Goal: Task Accomplishment & Management: Use online tool/utility

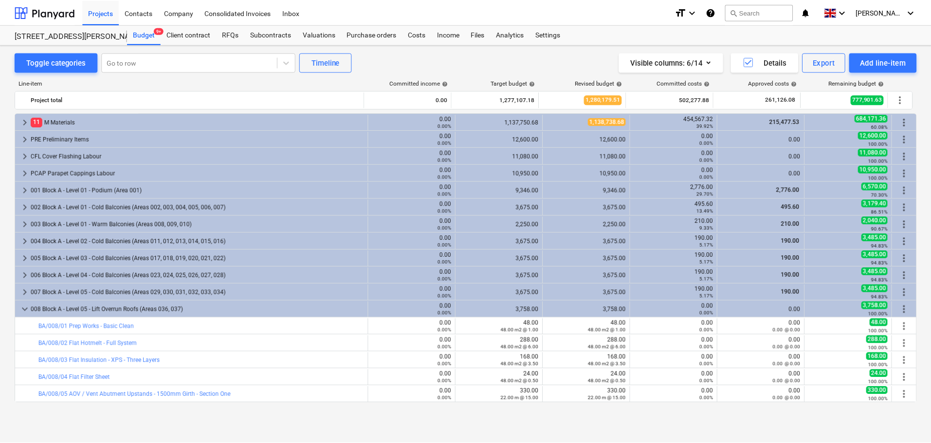
scroll to position [73, 0]
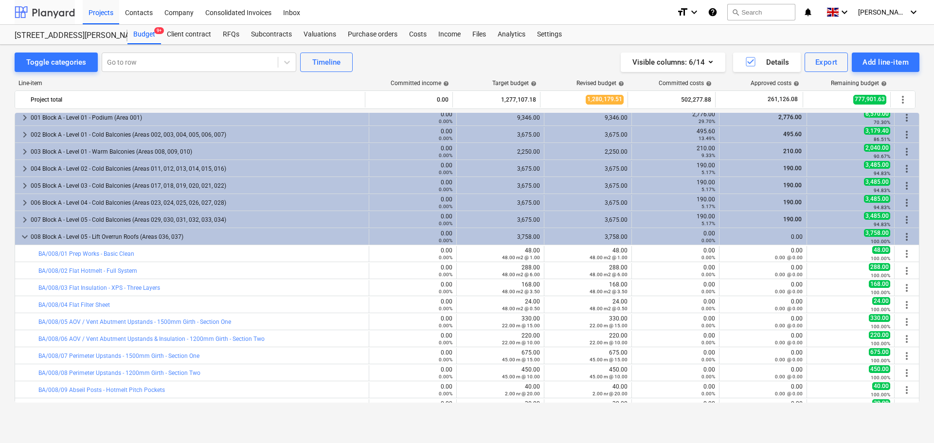
click at [54, 14] on div at bounding box center [45, 12] width 60 height 24
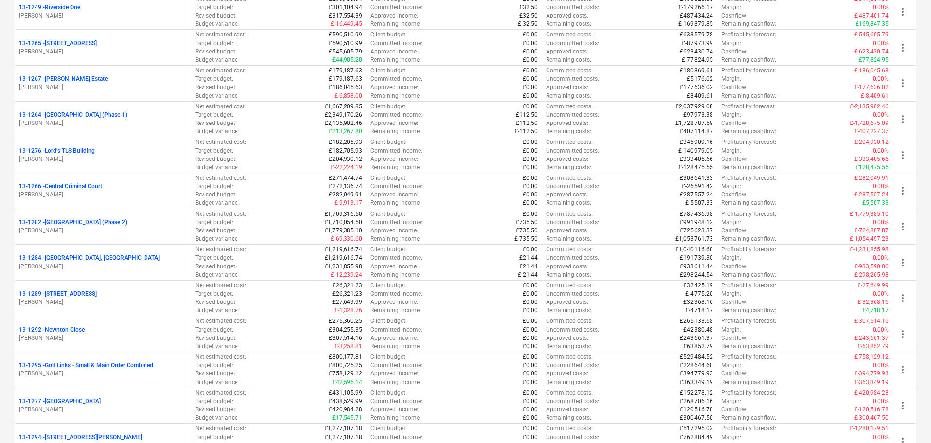
scroll to position [1119, 0]
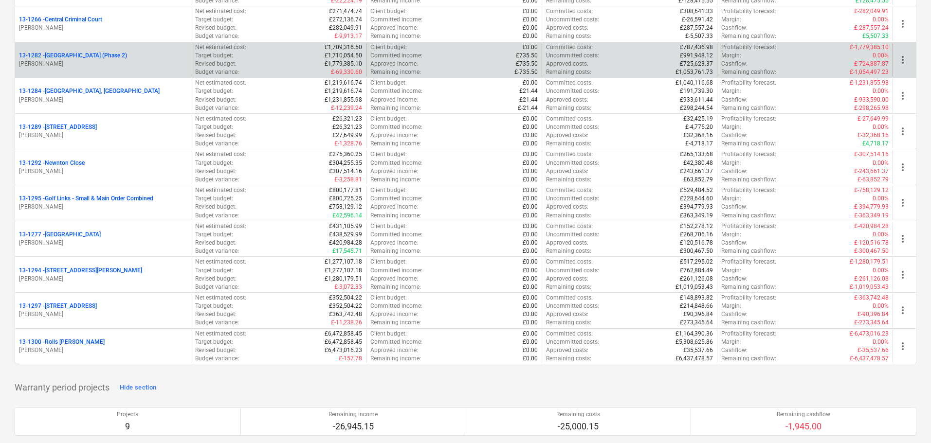
click at [123, 60] on p "[PERSON_NAME]" at bounding box center [103, 64] width 168 height 8
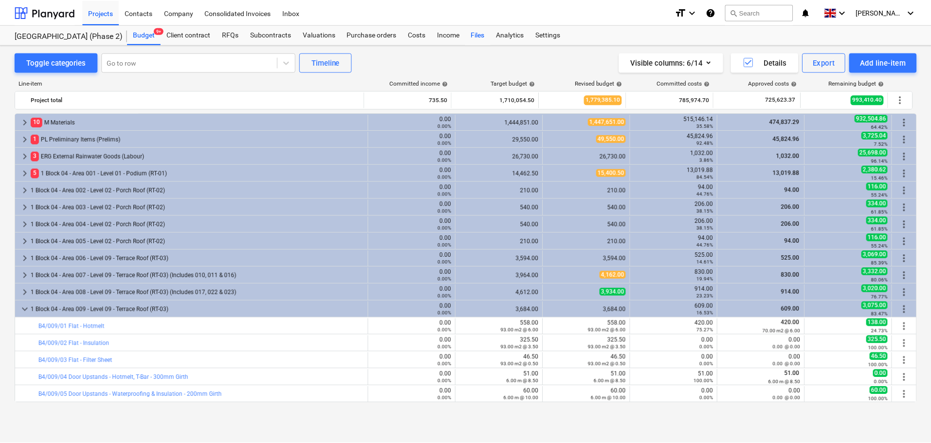
scroll to position [146, 0]
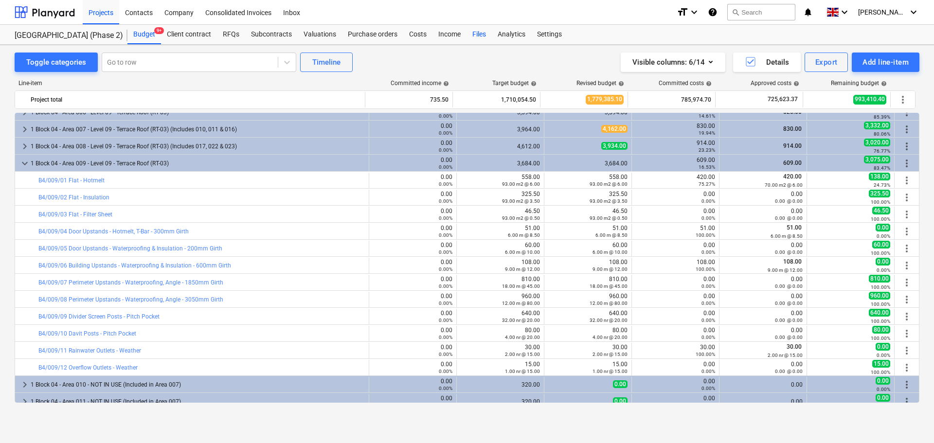
click at [480, 33] on div "Files" at bounding box center [479, 34] width 25 height 19
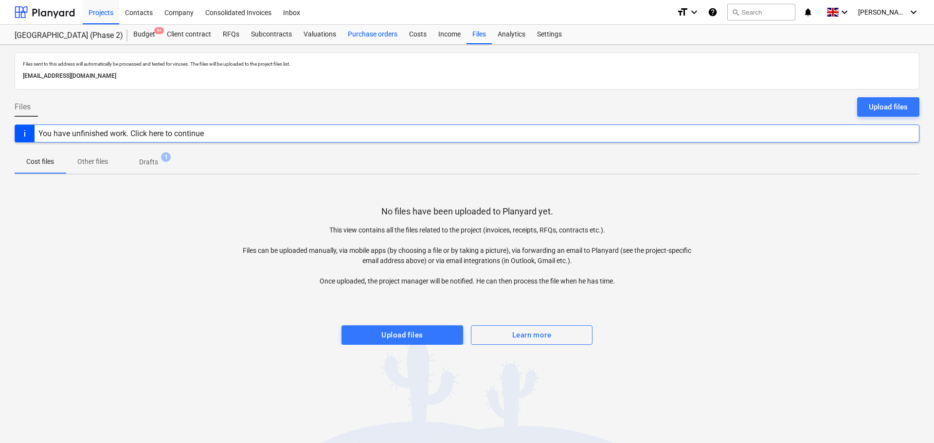
click at [380, 28] on div "Purchase orders" at bounding box center [372, 34] width 61 height 19
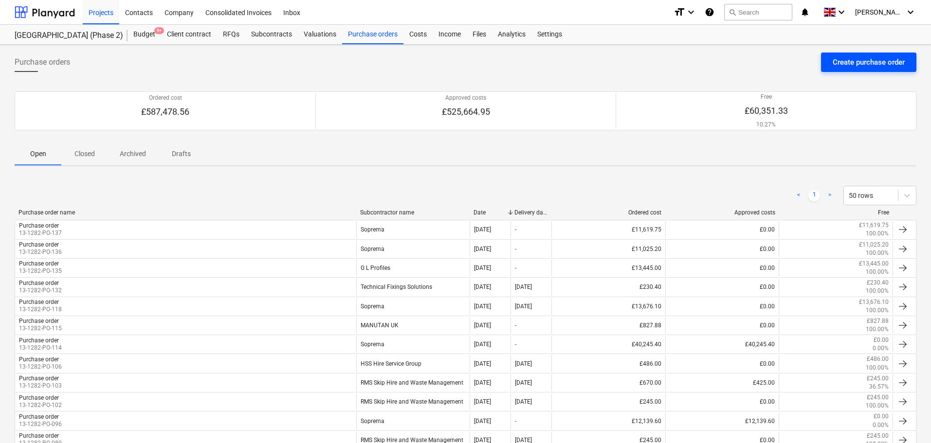
click at [859, 61] on div "Create purchase order" at bounding box center [869, 62] width 72 height 13
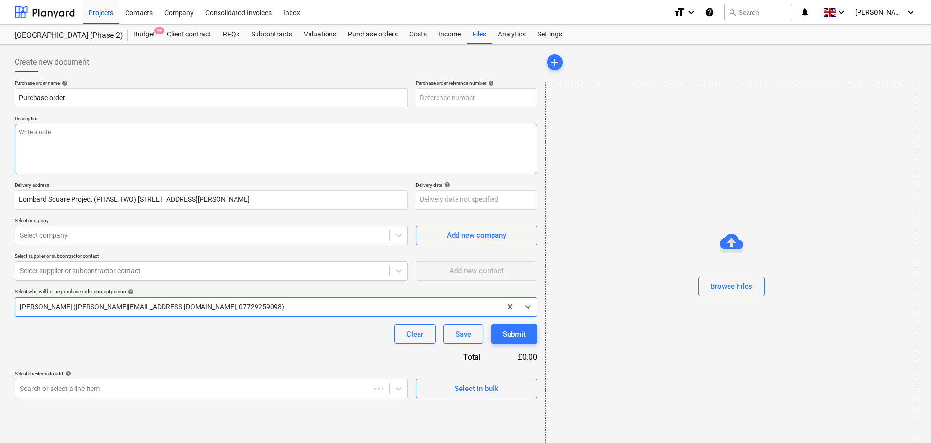
type textarea "x"
type input "13-1282-PO-138"
click at [255, 159] on textarea at bounding box center [276, 149] width 523 height 50
paste textarea "Site contact [PERSON_NAME] [PHONE_NUMBER] or Skyler Office 01634791810.Driver t…"
type textarea "x"
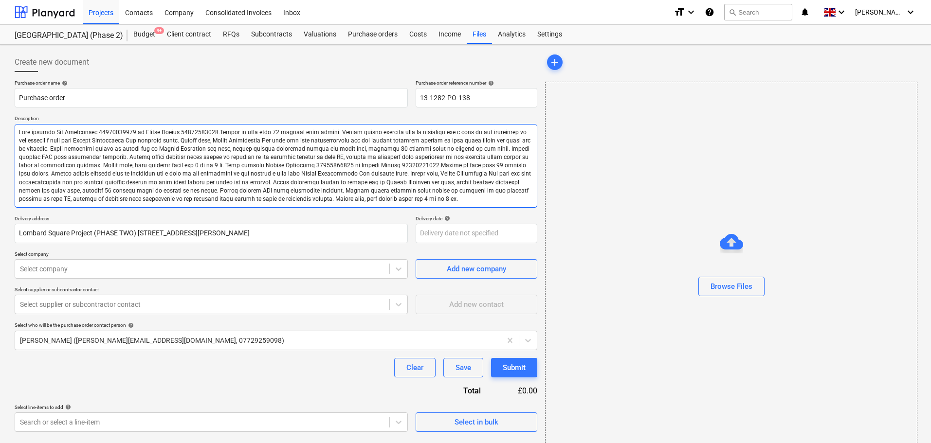
type textarea "Site contact [PERSON_NAME] [PHONE_NUMBER] or Skyler Office 01634791810.Driver t…"
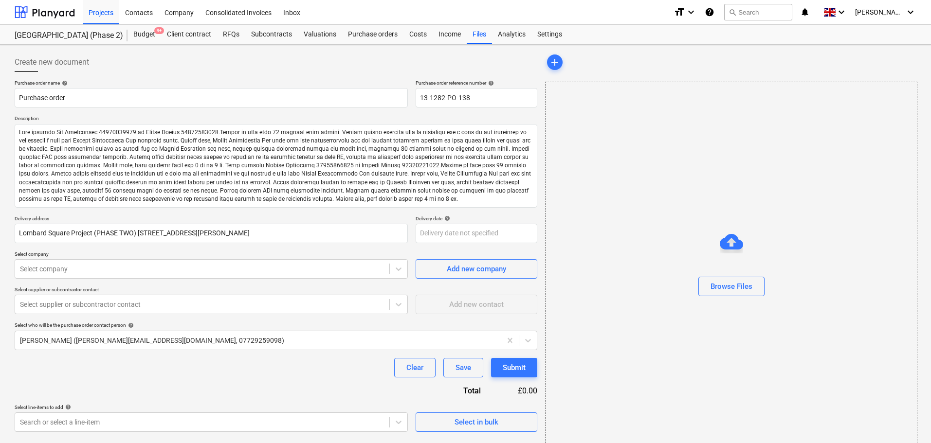
click at [199, 73] on div at bounding box center [276, 76] width 523 height 8
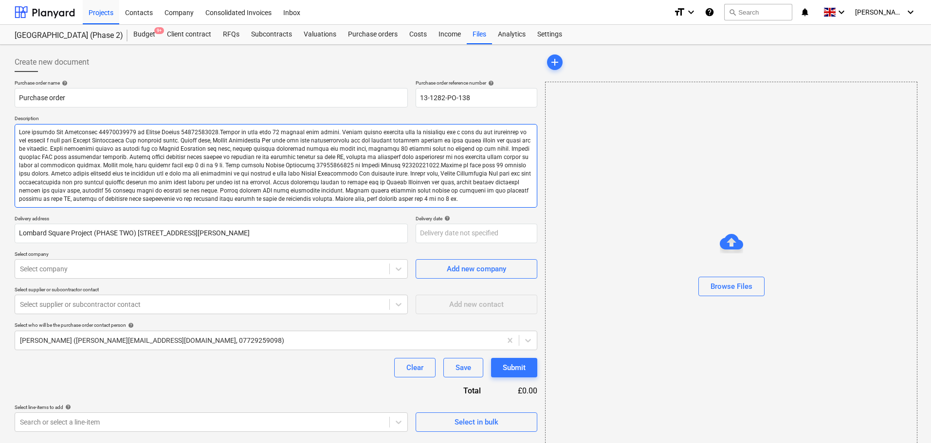
type textarea "x"
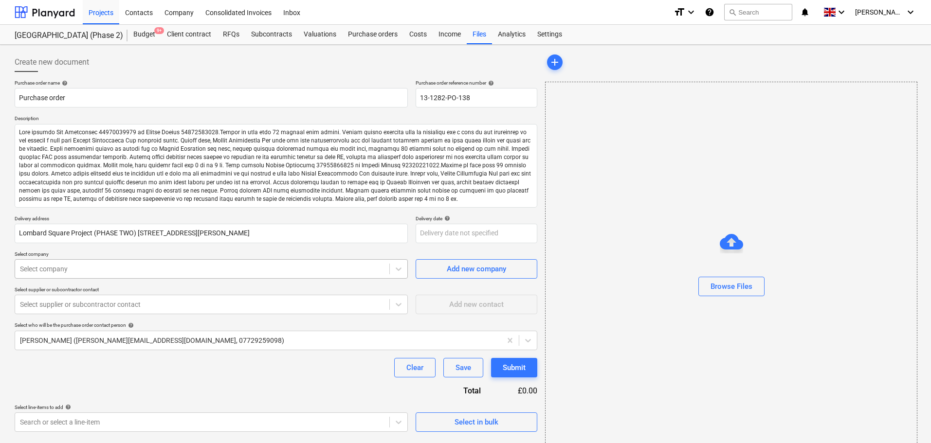
click at [79, 272] on div at bounding box center [202, 269] width 365 height 10
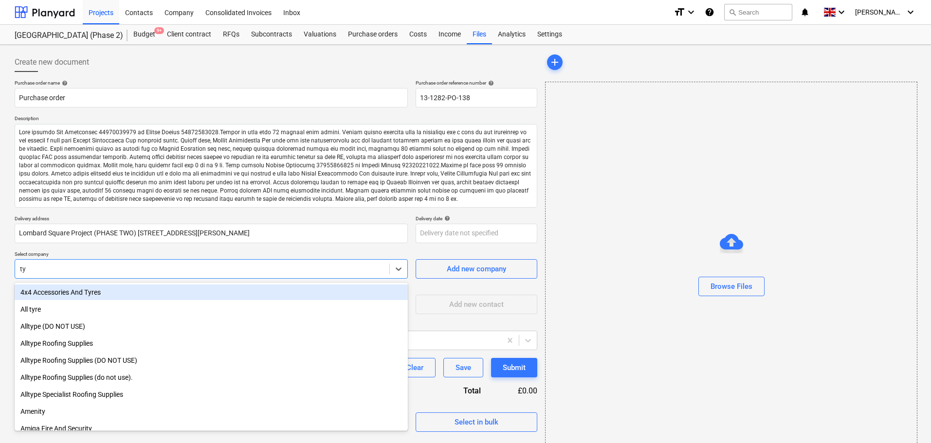
type input "tyr"
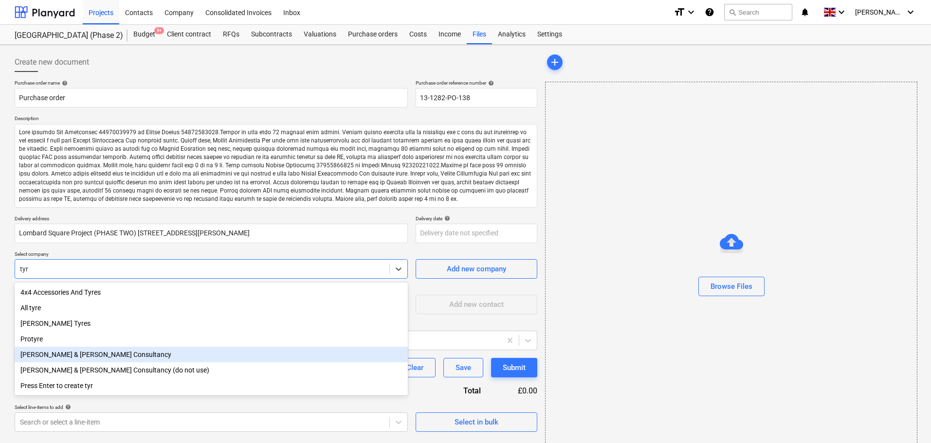
click at [66, 357] on div "[PERSON_NAME] & [PERSON_NAME] Consultancy" at bounding box center [211, 355] width 393 height 16
type textarea "x"
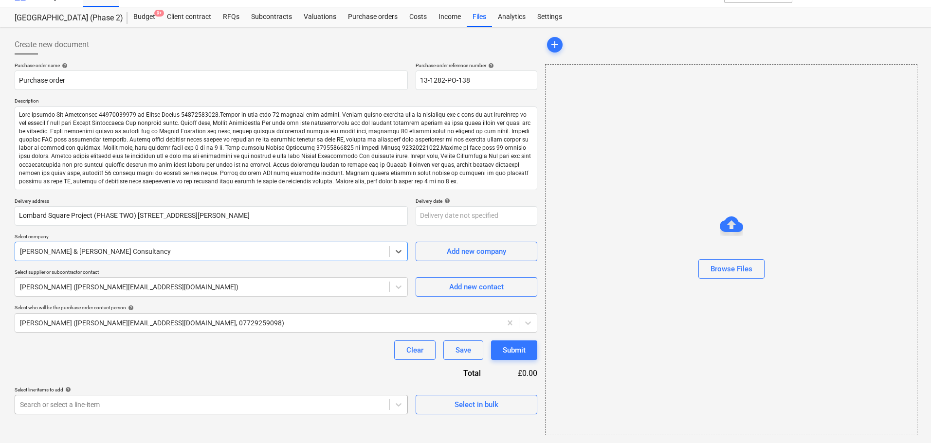
type textarea "x"
click at [91, 404] on body "Projects Contacts Company Consolidated Invoices Inbox format_size keyboard_arro…" at bounding box center [465, 203] width 931 height 443
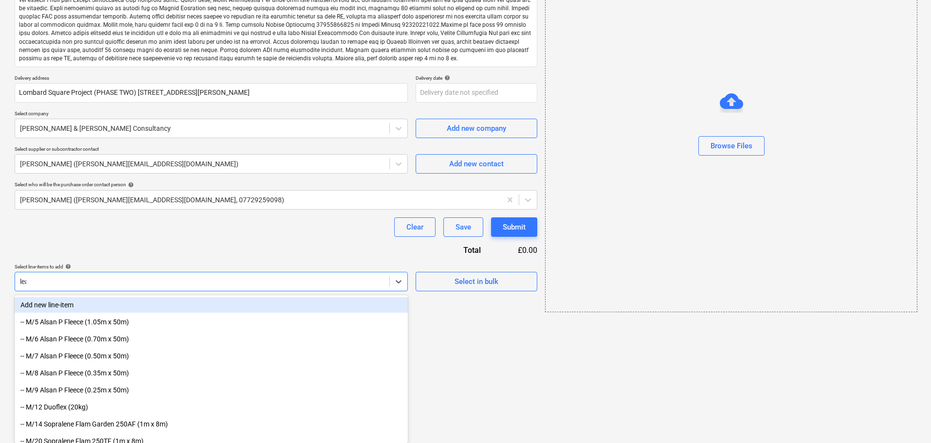
type input "leak"
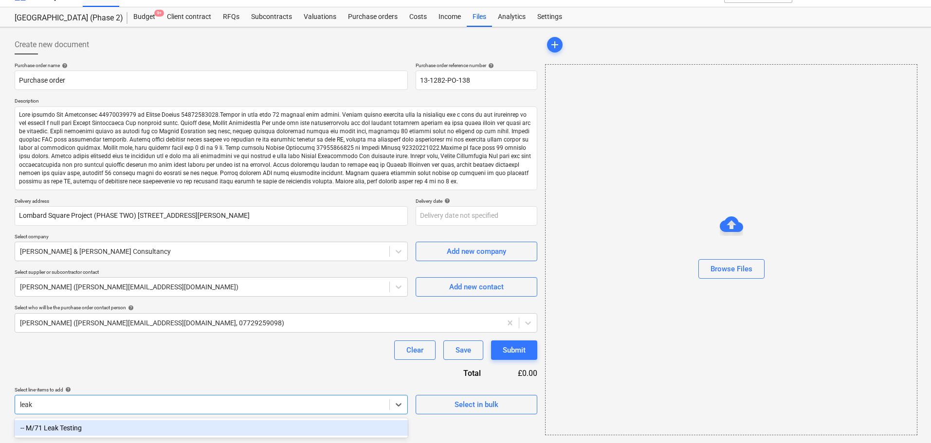
type textarea "x"
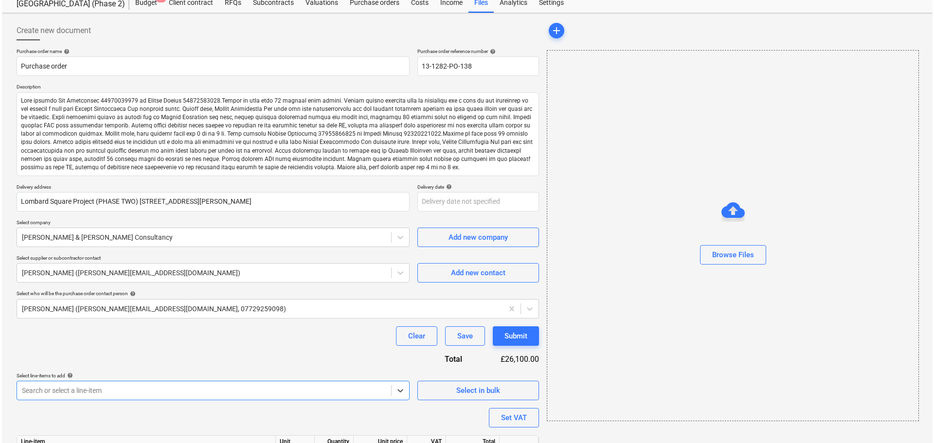
scroll to position [88, 0]
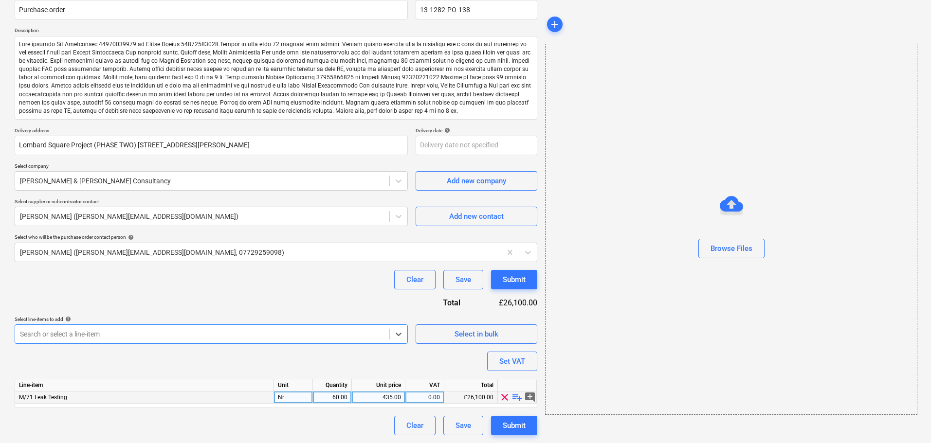
type textarea "x"
click at [320, 394] on div "60.00" at bounding box center [332, 398] width 31 height 12
type input "1"
click at [324, 304] on div "Purchase order name help Purchase order Purchase order reference number help 13…" at bounding box center [276, 214] width 523 height 444
type textarea "x"
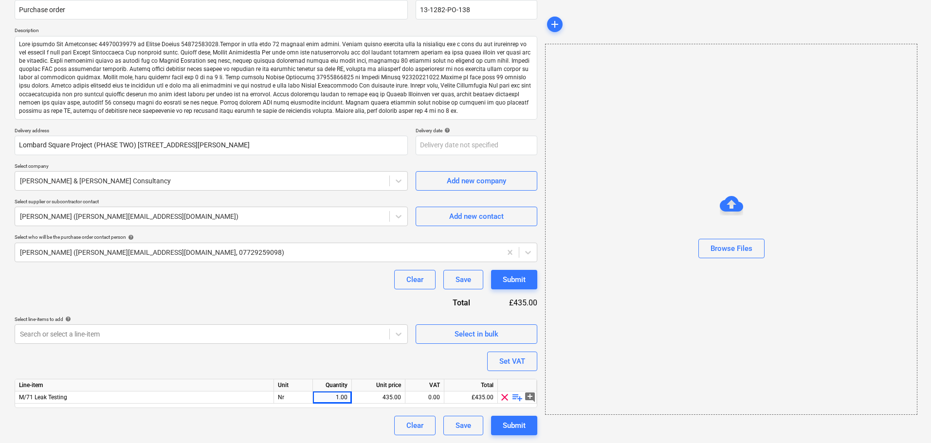
drag, startPoint x: 389, startPoint y: 397, endPoint x: 381, endPoint y: 391, distance: 10.4
click at [389, 398] on div "435.00" at bounding box center [378, 398] width 45 height 12
type input "455"
click at [316, 299] on div "Purchase order name help Purchase order Purchase order reference number help 13…" at bounding box center [276, 214] width 523 height 444
click at [517, 276] on div "Submit" at bounding box center [514, 280] width 23 height 13
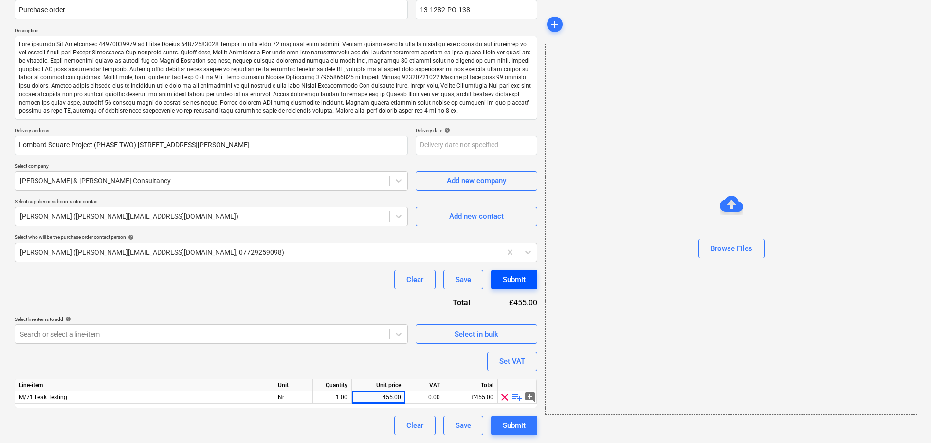
type textarea "x"
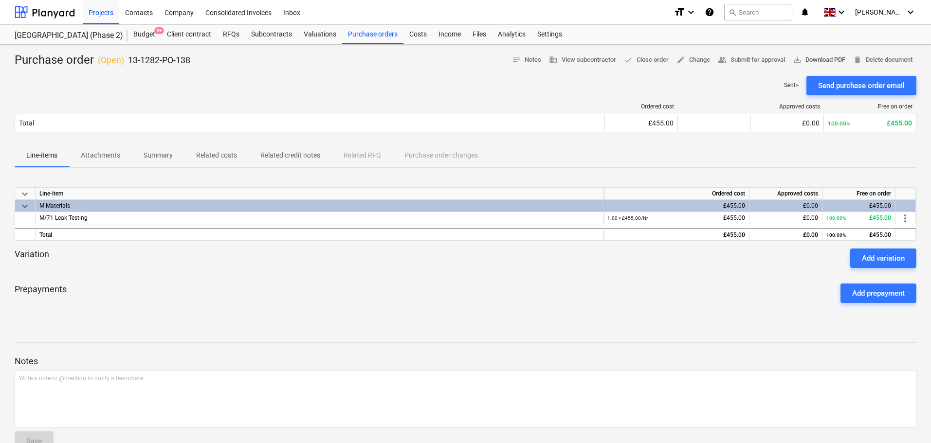
click at [800, 57] on span "save_alt Download PDF" at bounding box center [819, 60] width 53 height 11
click at [365, 80] on div "Sent : - Send purchase order email" at bounding box center [466, 85] width 902 height 19
